Goal: Information Seeking & Learning: Learn about a topic

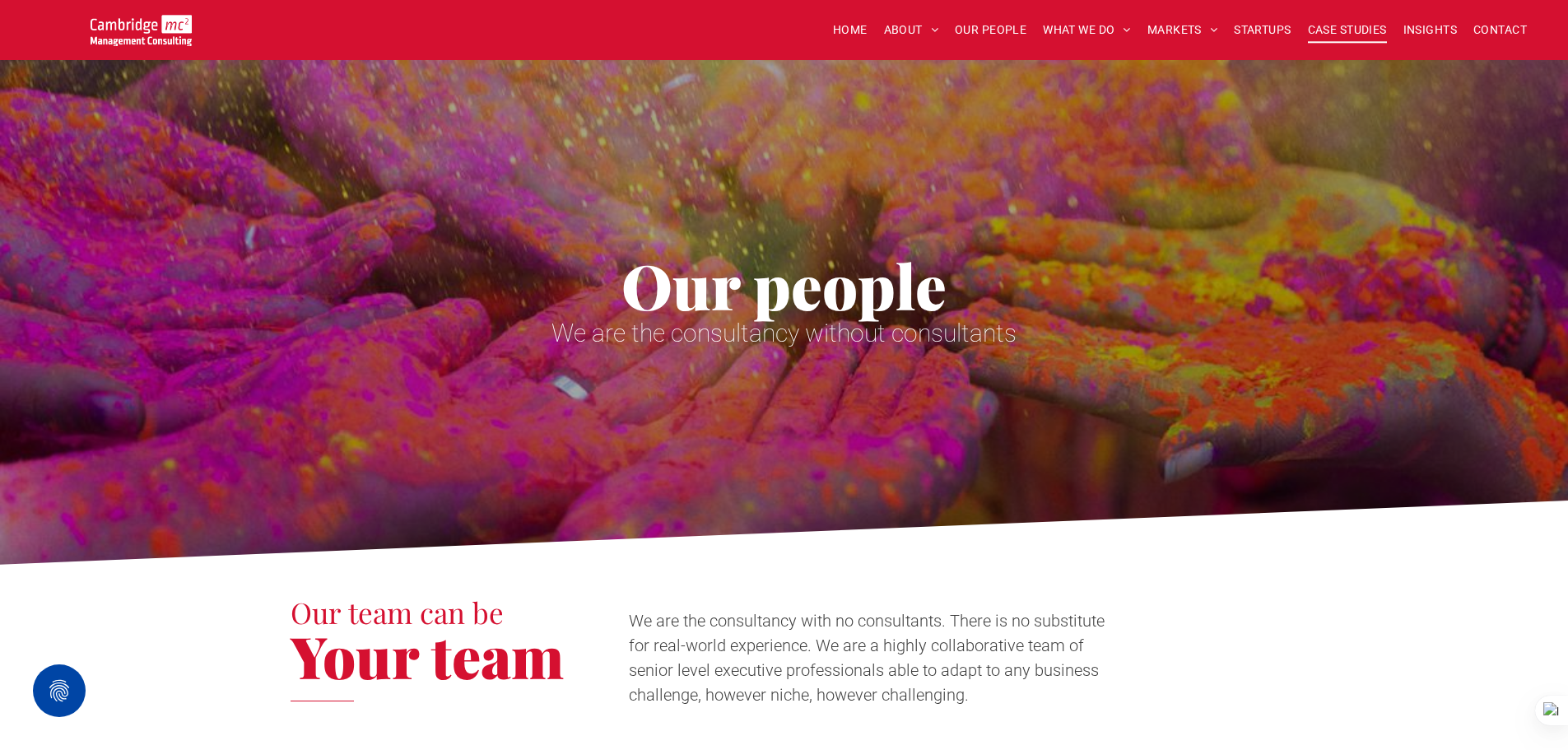
scroll to position [1482, 0]
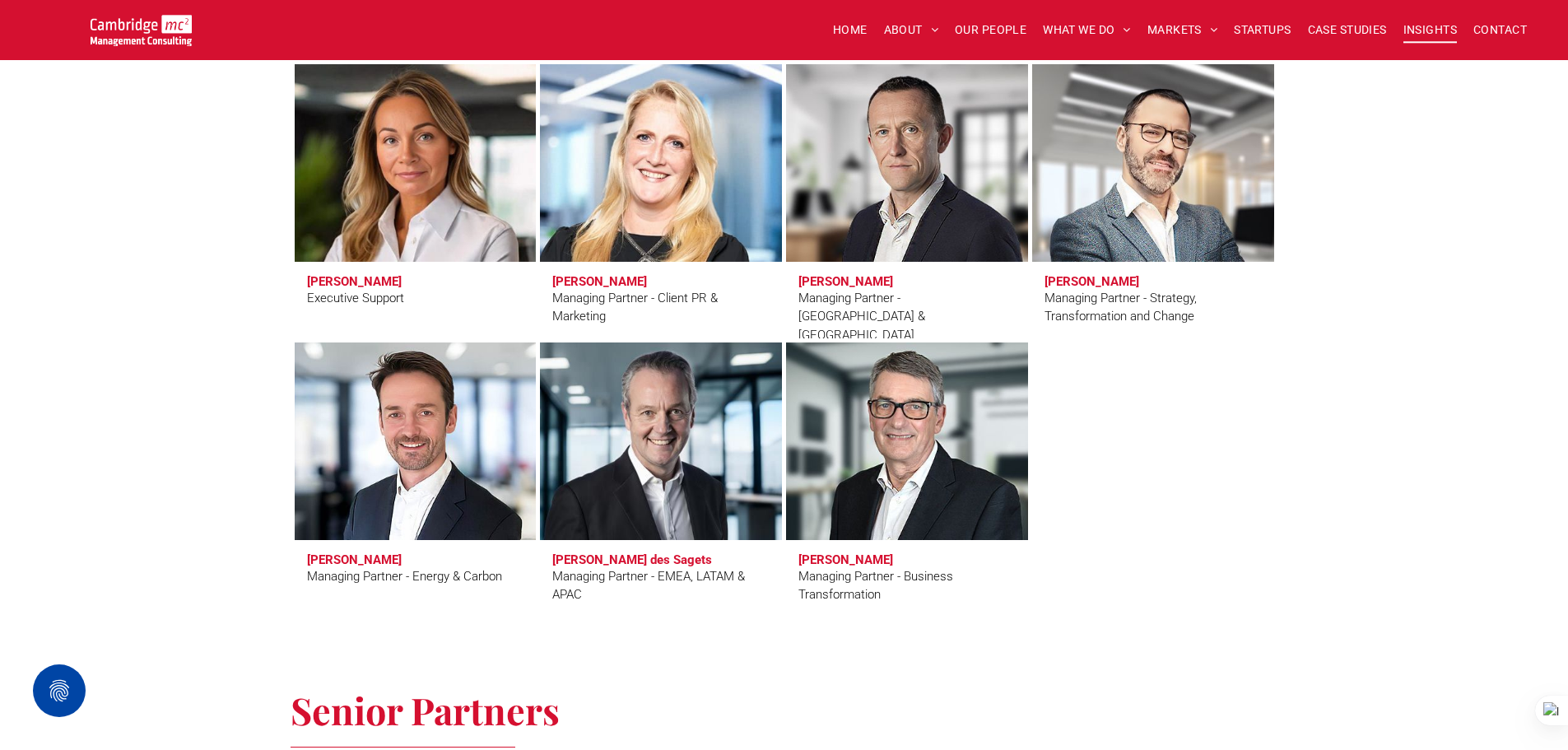
click at [1427, 32] on span "INSIGHTS" at bounding box center [1430, 30] width 54 height 26
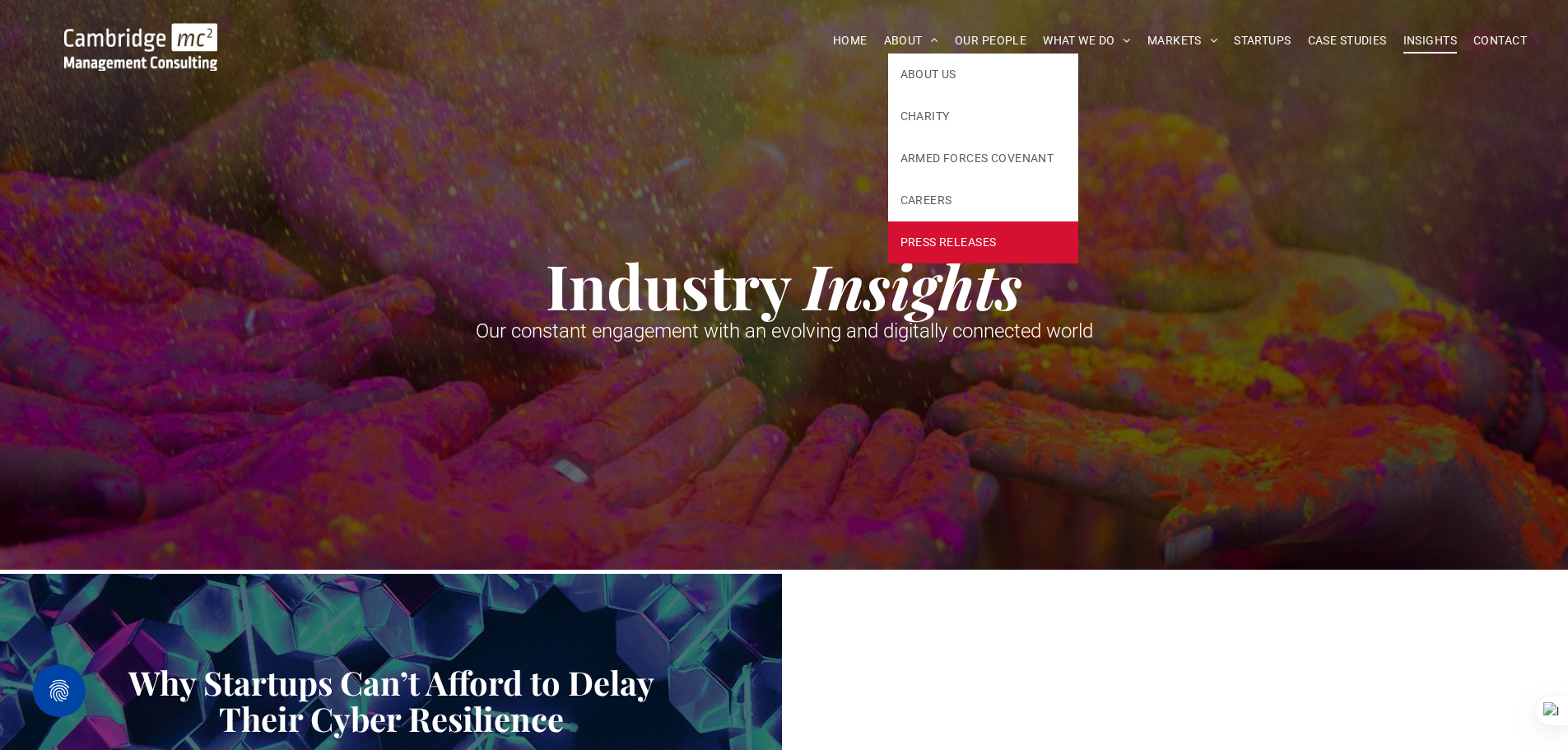
click at [966, 234] on span "PRESS RELEASES" at bounding box center [949, 242] width 97 height 17
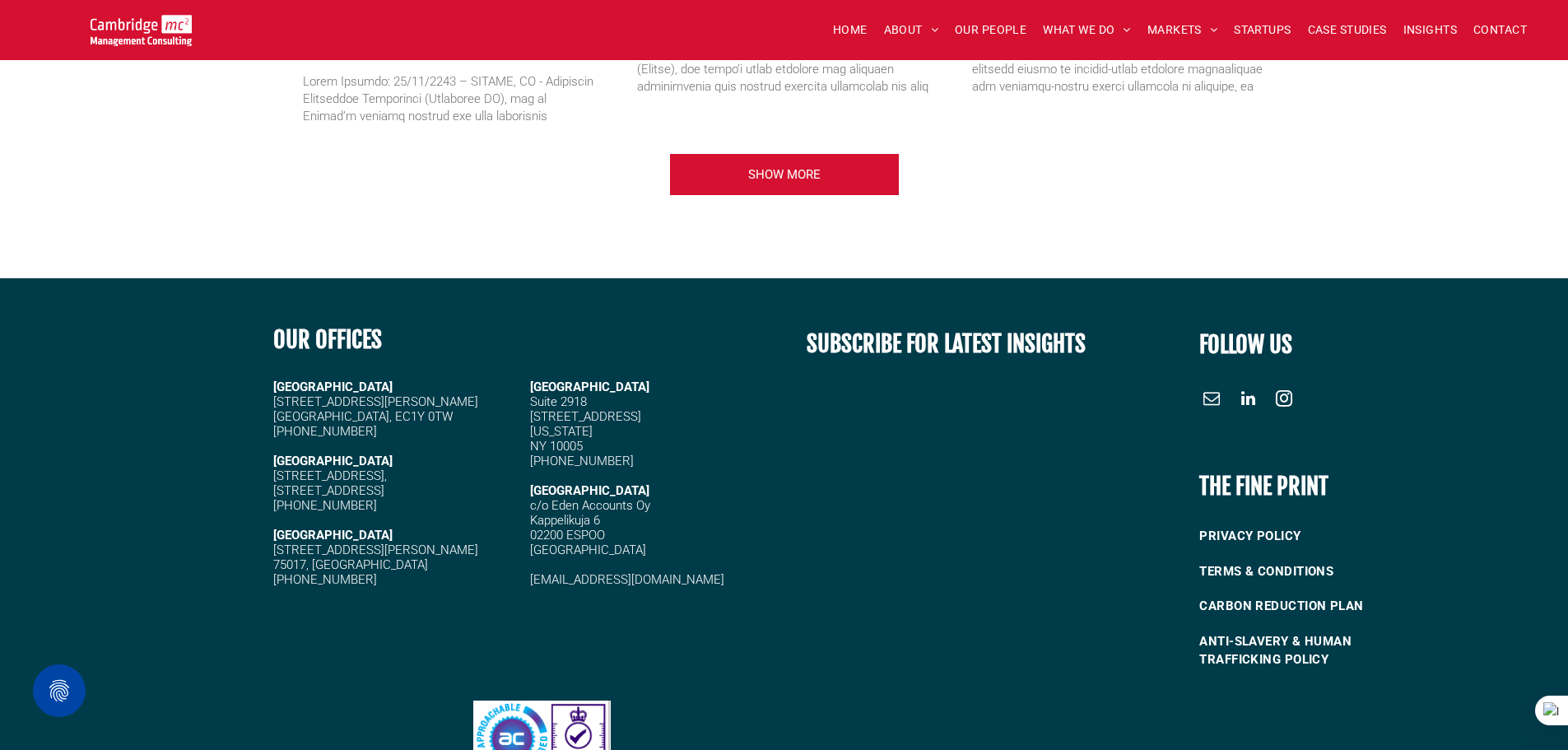
scroll to position [2271, 0]
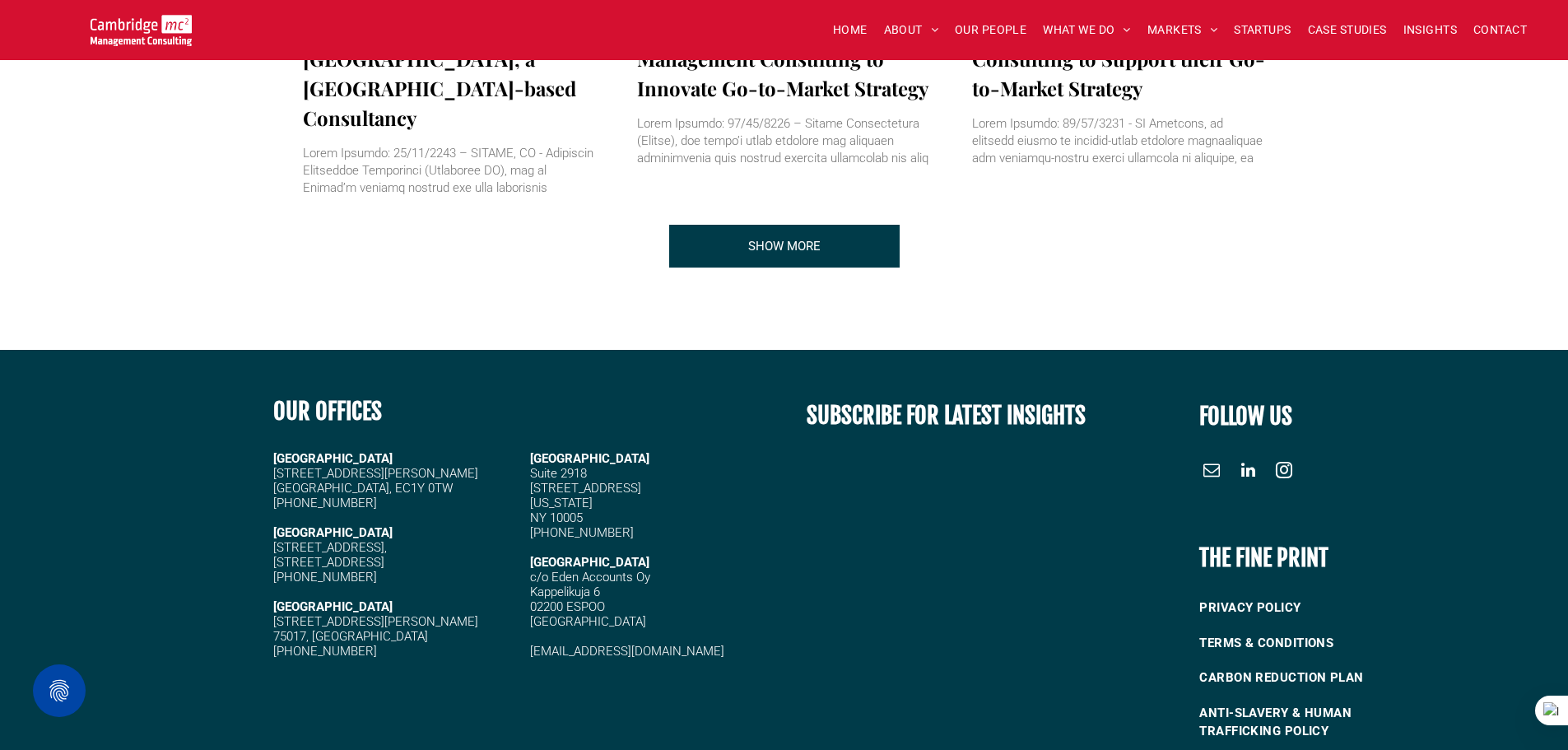
click at [737, 224] on link "SHOW MORE" at bounding box center [784, 245] width 231 height 43
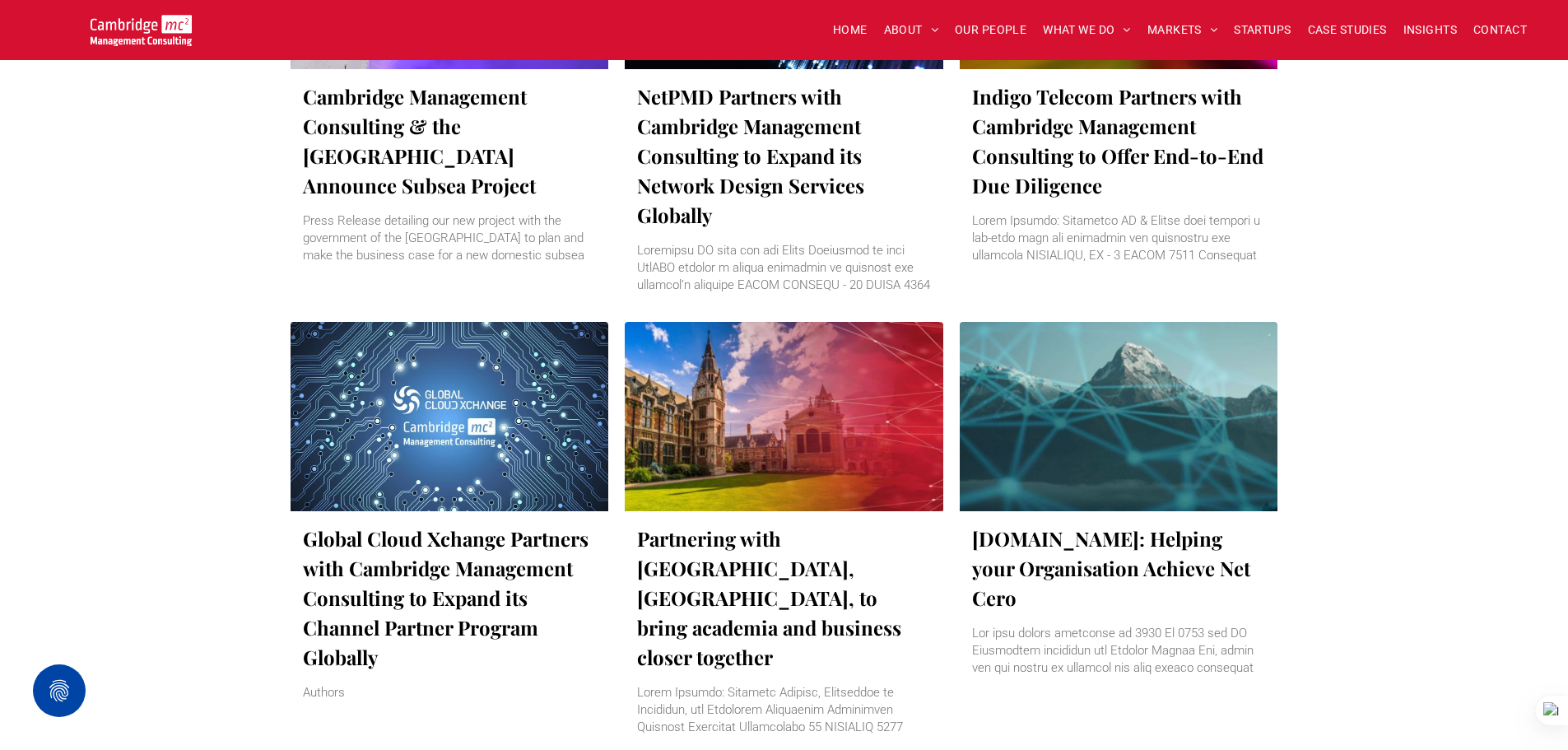
scroll to position [3341, 0]
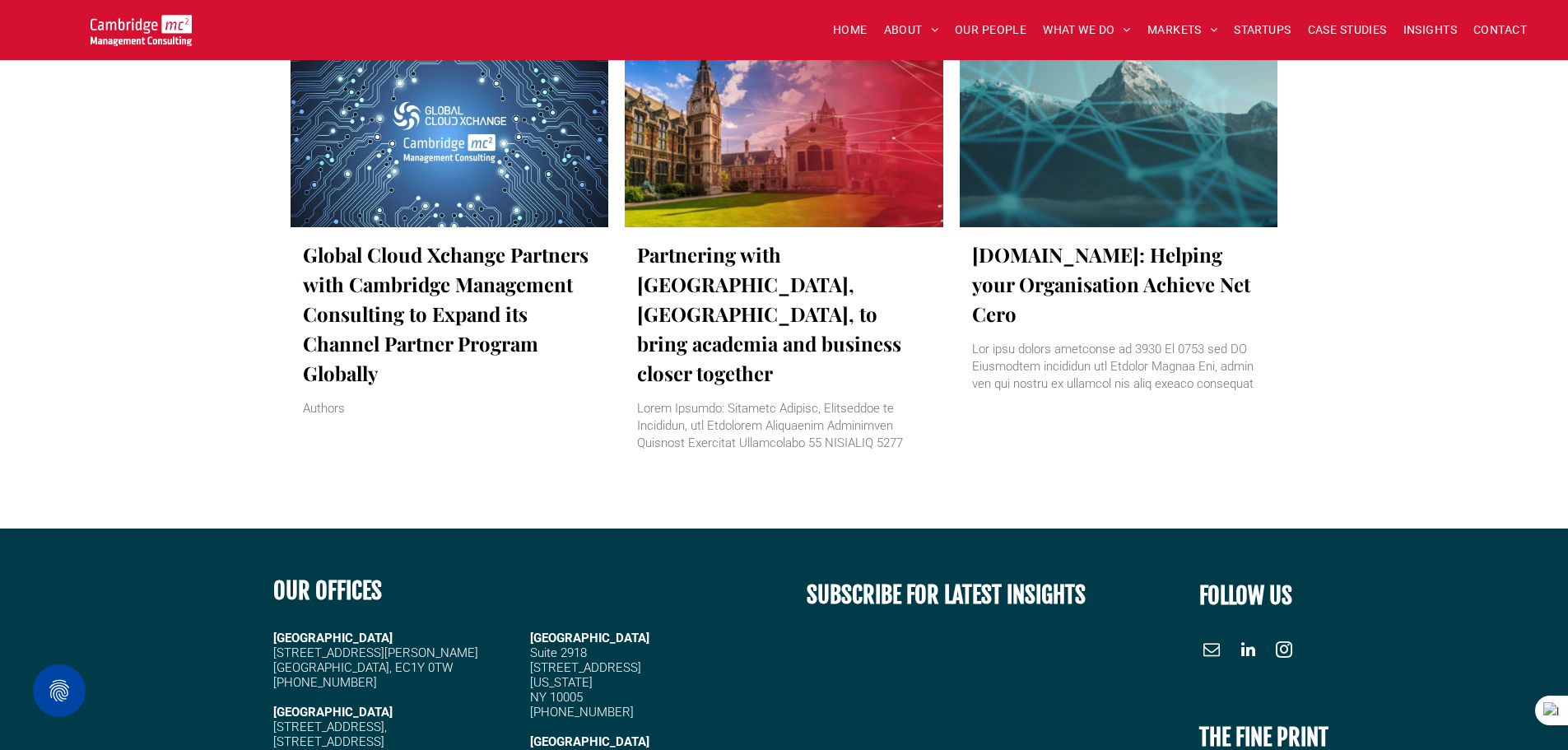
click at [756, 240] on link "Partnering with Pembroke College, University of Cambridge, to bring academia an…" at bounding box center [784, 314] width 294 height 148
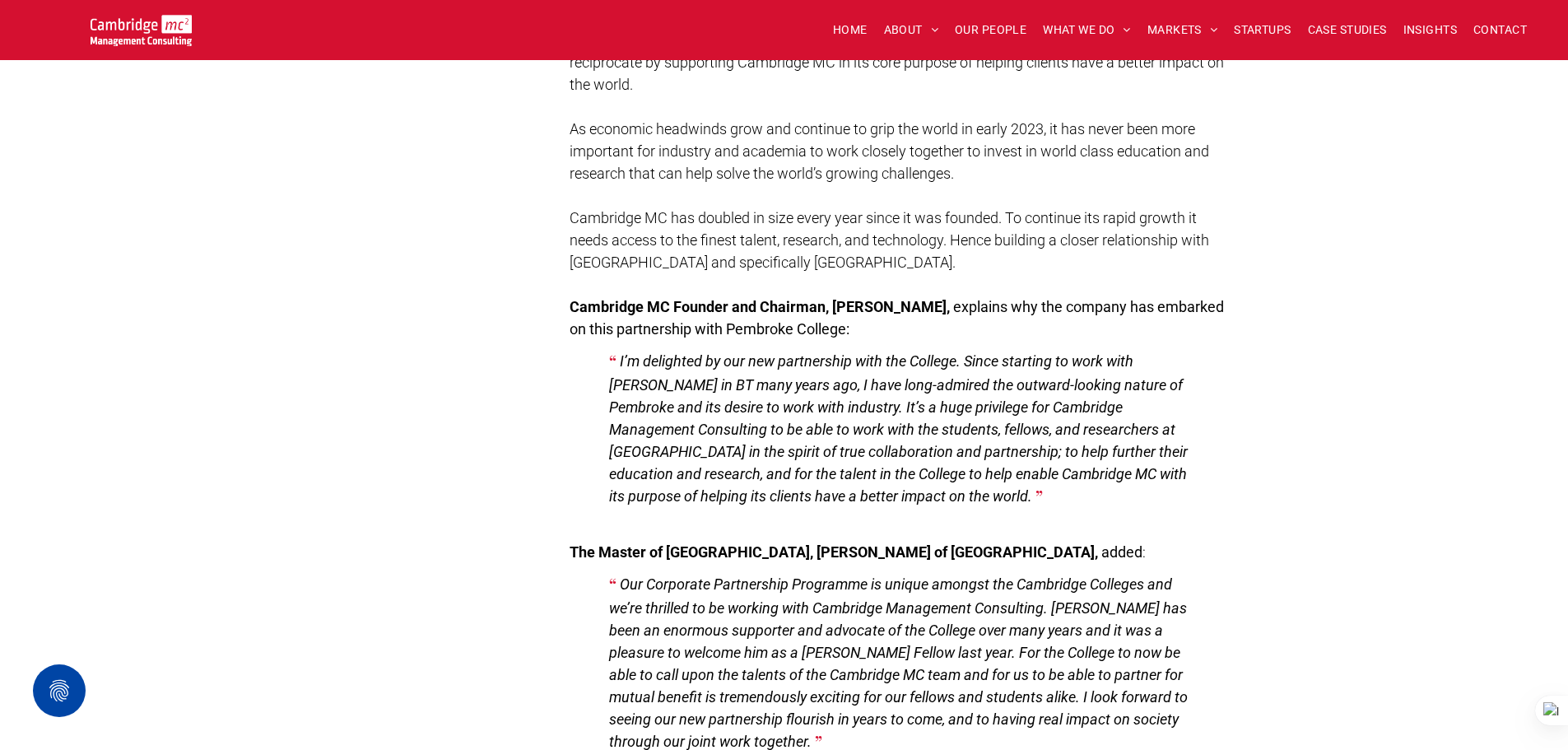
scroll to position [988, 0]
